Goal: Task Accomplishment & Management: Complete application form

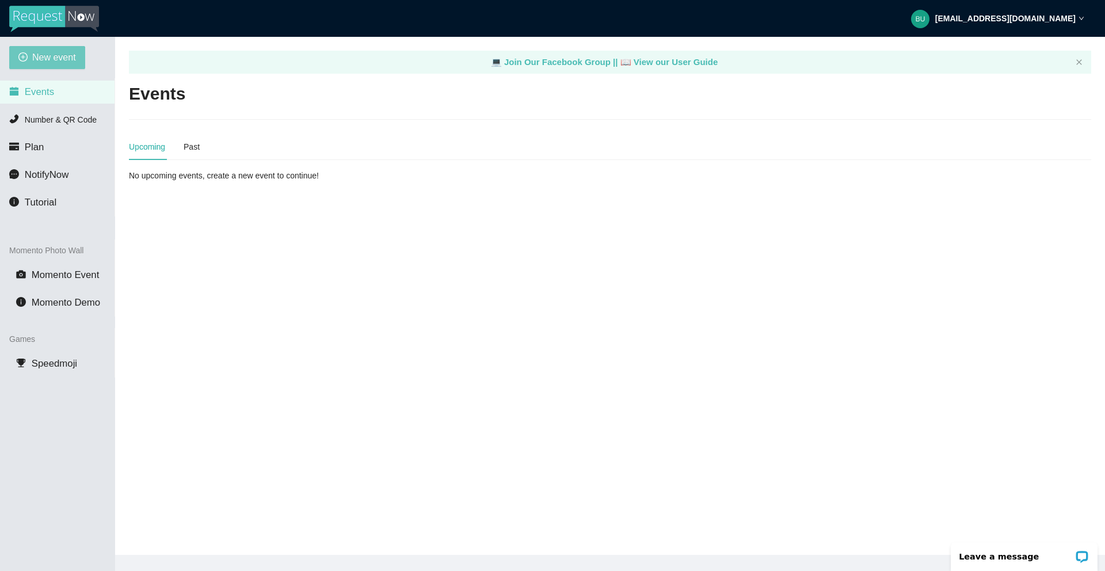
click at [58, 58] on span "New event" at bounding box center [54, 57] width 44 height 14
type textarea "[URL][DOMAIN_NAME]"
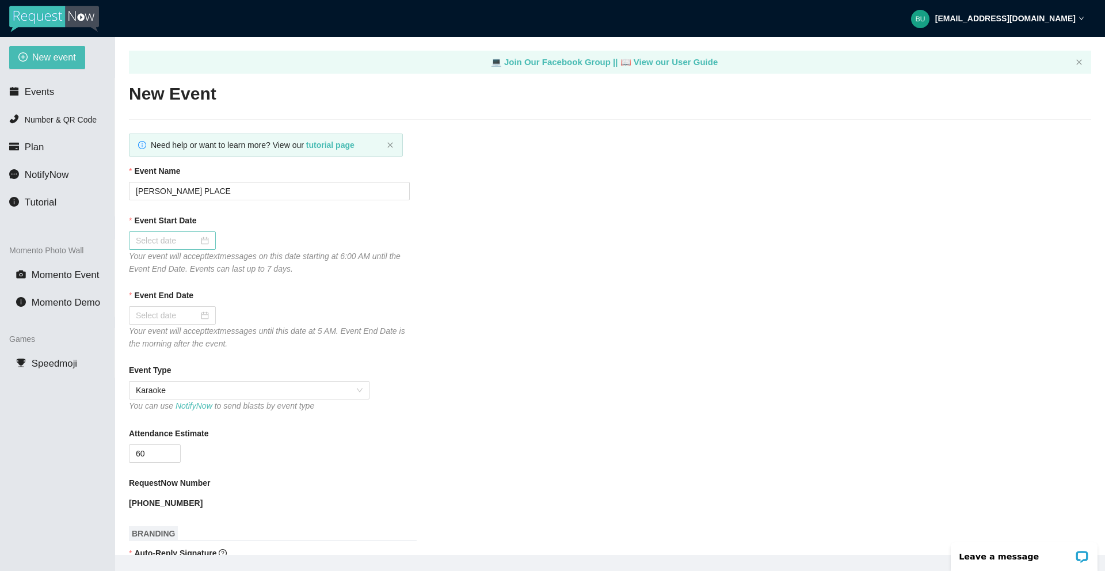
click at [195, 241] on div at bounding box center [172, 240] width 73 height 13
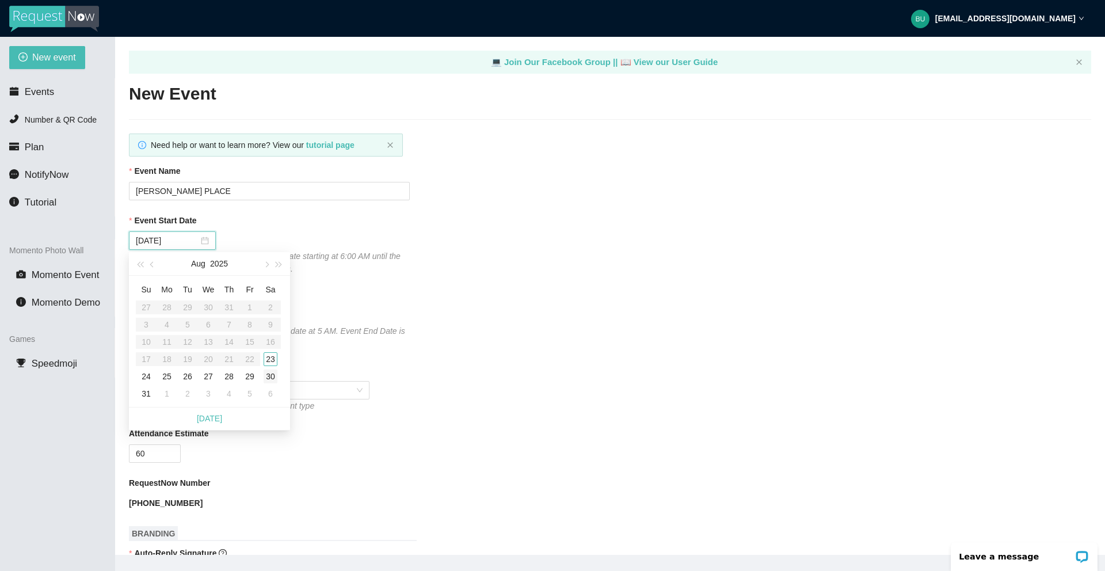
type input "[DATE]"
click at [268, 356] on div "23" at bounding box center [271, 359] width 14 height 14
type input "[DATE]"
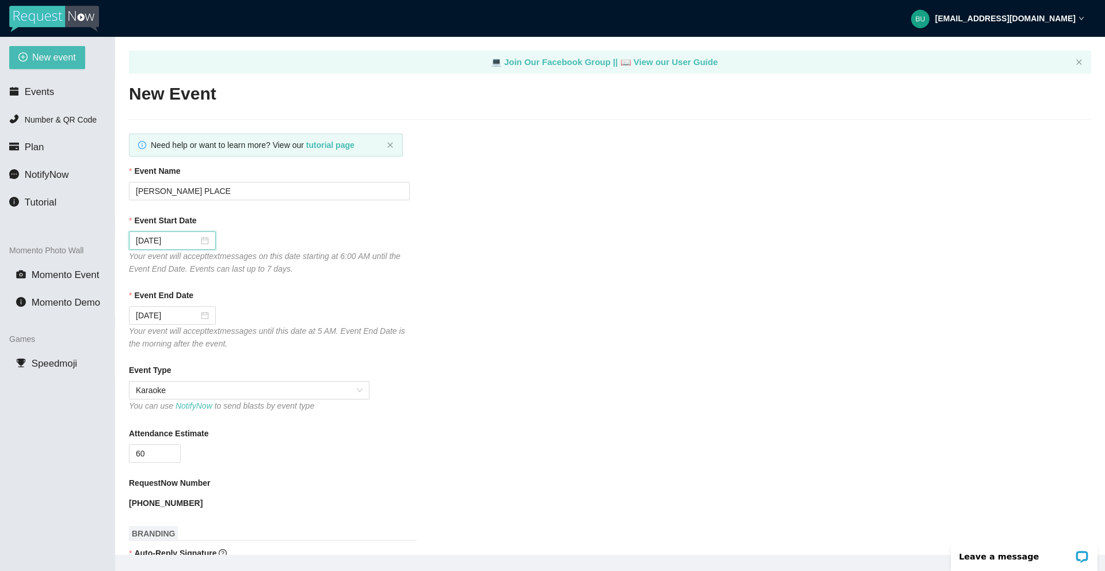
click at [418, 448] on div "Attendance Estimate 60" at bounding box center [610, 445] width 962 height 36
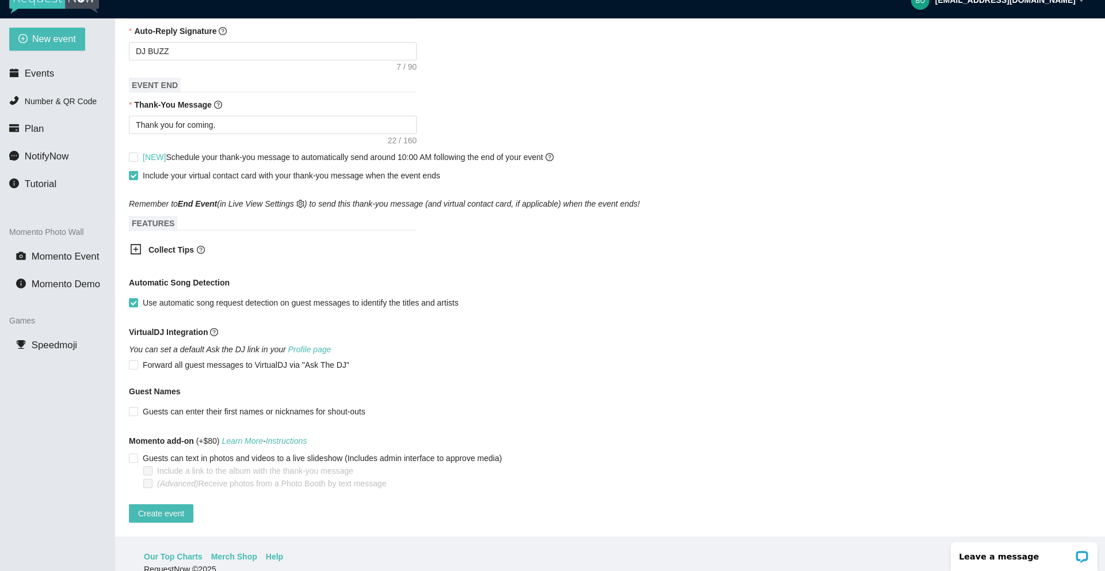
scroll to position [37, 0]
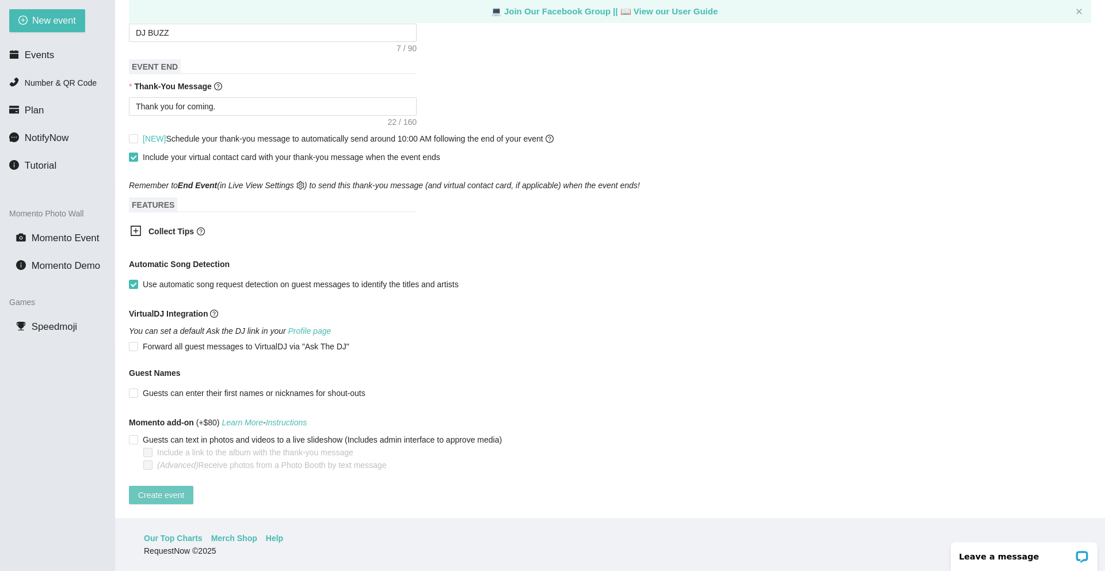
click at [163, 489] on span "Create event" at bounding box center [161, 495] width 46 height 13
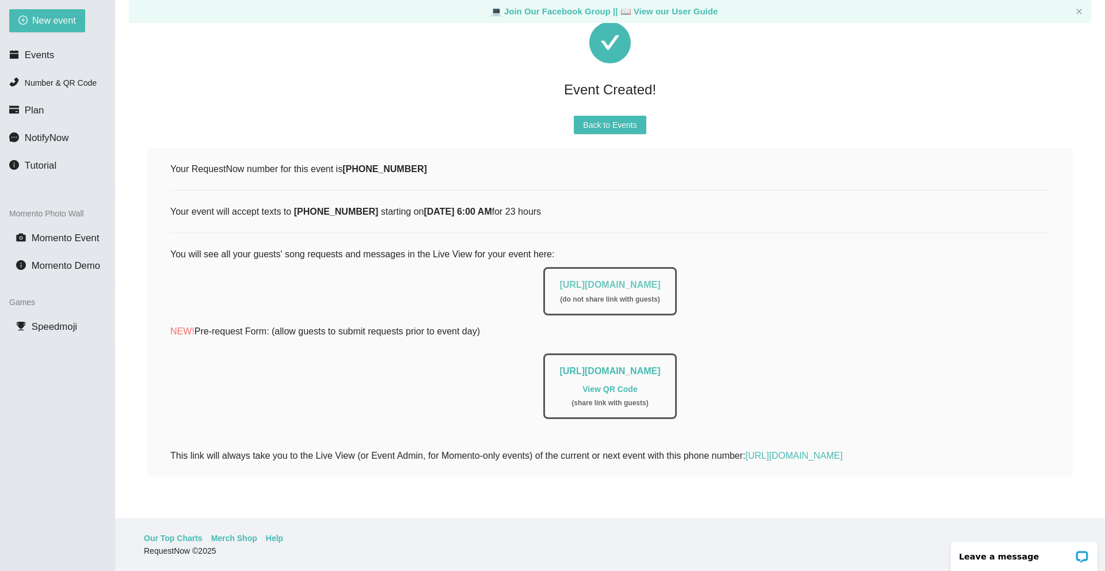
click at [594, 280] on link "[URL][DOMAIN_NAME]" at bounding box center [609, 285] width 101 height 10
